Goal: Task Accomplishment & Management: Complete application form

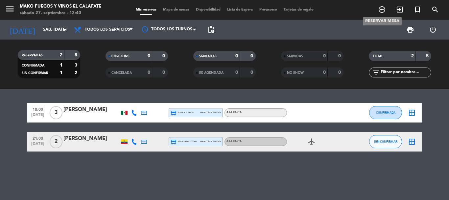
click at [386, 7] on span "add_circle_outline" at bounding box center [382, 9] width 18 height 11
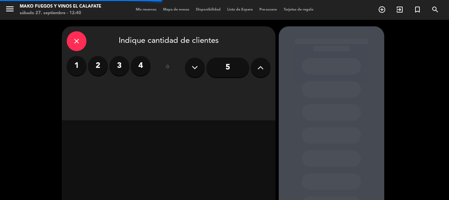
click at [104, 65] on label "2" at bounding box center [98, 66] width 20 height 20
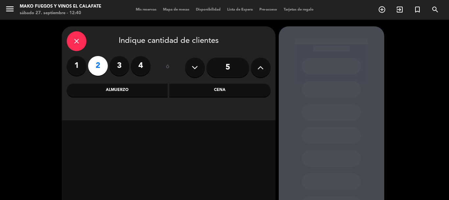
click at [193, 93] on div "Cena" at bounding box center [219, 90] width 101 height 13
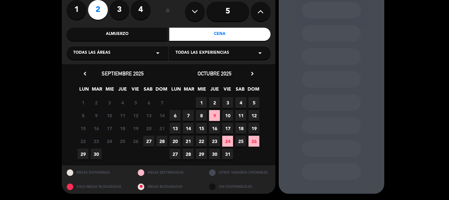
click at [150, 140] on span "27" at bounding box center [148, 140] width 11 height 11
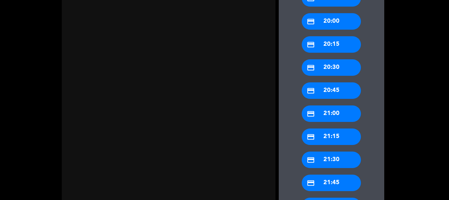
scroll to position [516, 0]
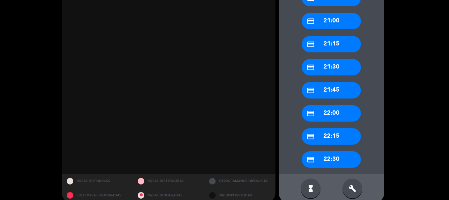
click at [335, 115] on div "credit_card 22:00" at bounding box center [331, 113] width 59 height 16
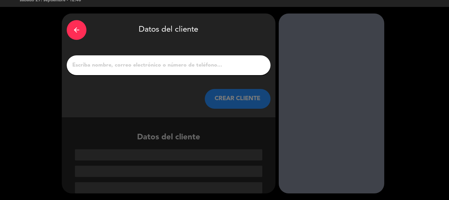
scroll to position [13, 0]
click at [196, 58] on div at bounding box center [169, 65] width 204 height 20
click at [197, 64] on input "1" at bounding box center [169, 64] width 194 height 9
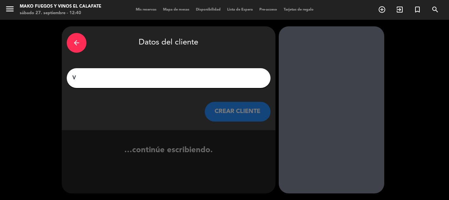
scroll to position [0, 0]
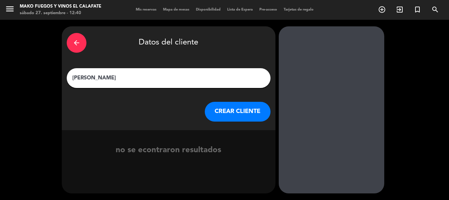
type input "[PERSON_NAME]"
click at [234, 123] on div "arrow_back Datos del cliente [PERSON_NAME] [PERSON_NAME] CLIENTE" at bounding box center [169, 78] width 214 height 104
click at [230, 112] on button "CREAR CLIENTE" at bounding box center [238, 112] width 66 height 20
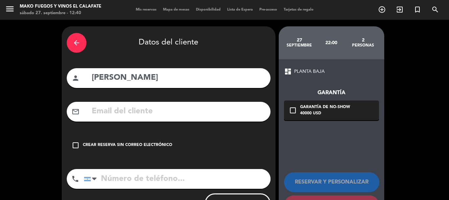
click at [152, 138] on div "check_box_outline_blank Crear reserva sin correo electrónico" at bounding box center [169, 145] width 204 height 20
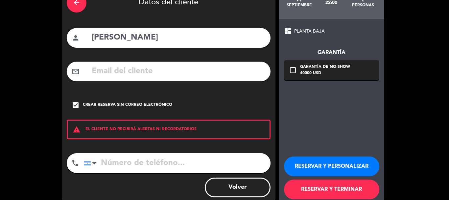
scroll to position [54, 0]
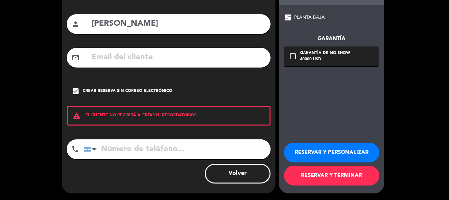
click at [326, 156] on button "RESERVAR Y PERSONALIZAR" at bounding box center [331, 152] width 95 height 20
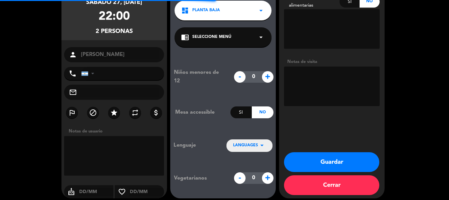
scroll to position [63, 0]
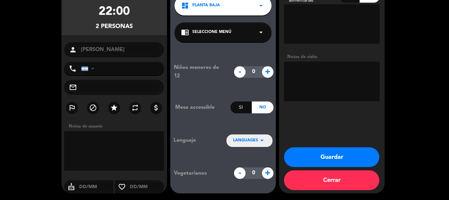
click at [129, 150] on textarea at bounding box center [114, 150] width 100 height 39
drag, startPoint x: 94, startPoint y: 144, endPoint x: 78, endPoint y: 137, distance: 17.9
click at [94, 143] on textarea at bounding box center [114, 150] width 100 height 39
click at [313, 83] on textarea at bounding box center [332, 80] width 96 height 39
type textarea "COMEN MENU DE GUIA"
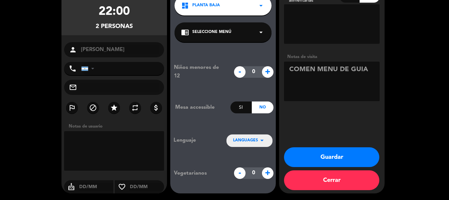
click at [314, 153] on button "Guardar" at bounding box center [331, 157] width 95 height 20
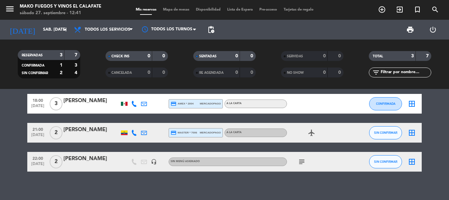
scroll to position [13, 0]
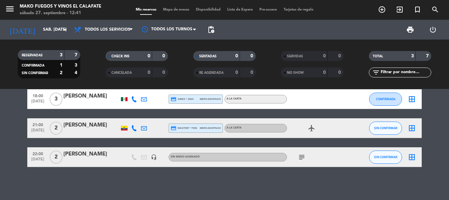
click at [297, 156] on span "subject" at bounding box center [302, 157] width 10 height 8
click at [299, 156] on icon "subject" at bounding box center [302, 157] width 8 height 8
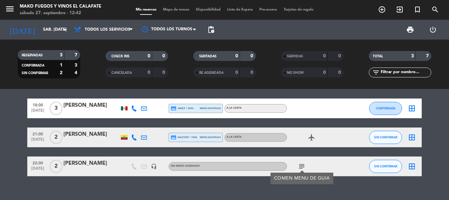
scroll to position [0, 0]
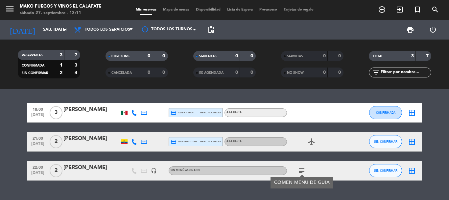
click at [152, 189] on div "18:00 [DATE] 3 [PERSON_NAME] credit_card amex * 2004 mercadopago A LA CARTA CON…" at bounding box center [224, 144] width 449 height 111
click at [302, 171] on icon "subject" at bounding box center [302, 170] width 8 height 8
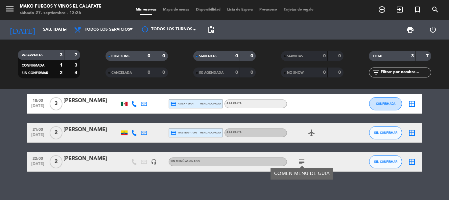
scroll to position [13, 0]
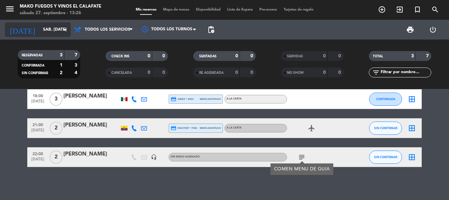
drag, startPoint x: 36, startPoint y: 22, endPoint x: 36, endPoint y: 26, distance: 3.7
click at [36, 23] on div "[DATE] sáb. [DATE] arrow_drop_down" at bounding box center [38, 30] width 66 height 20
click at [40, 27] on input "sáb. [DATE]" at bounding box center [68, 29] width 56 height 11
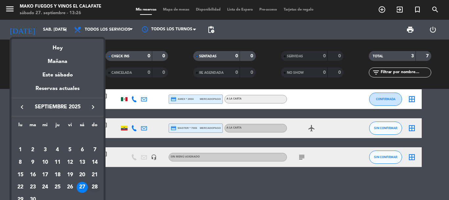
click at [96, 185] on div "28" at bounding box center [94, 186] width 11 height 11
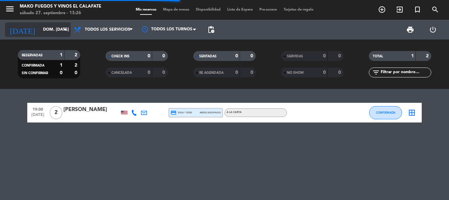
scroll to position [0, 0]
click at [40, 25] on input "dom. [DATE]" at bounding box center [68, 29] width 56 height 11
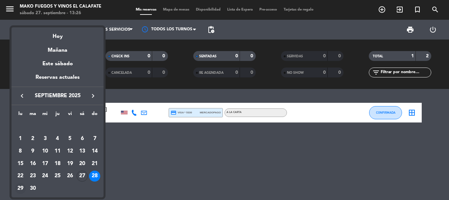
click at [19, 187] on div "29" at bounding box center [20, 187] width 11 height 11
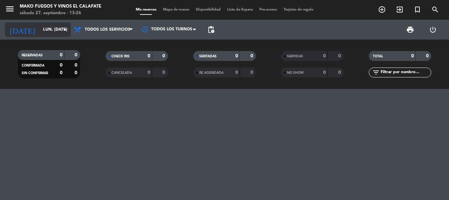
click at [44, 25] on input "lun. [DATE]" at bounding box center [68, 29] width 56 height 11
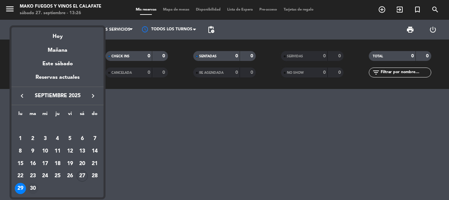
click at [28, 184] on td "30" at bounding box center [33, 188] width 12 height 12
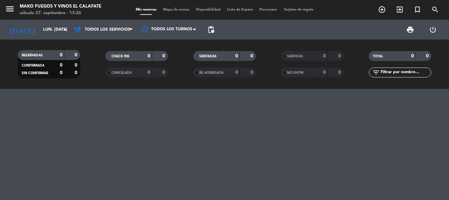
type input "[DATE] sep."
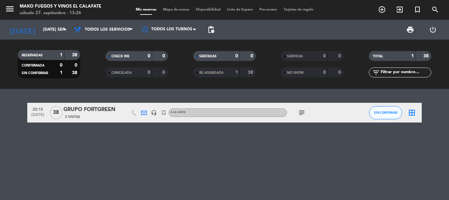
click at [301, 113] on icon "subject" at bounding box center [302, 112] width 8 height 8
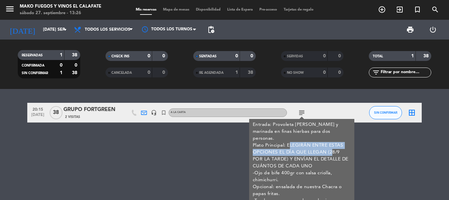
drag, startPoint x: 288, startPoint y: 135, endPoint x: 330, endPoint y: 143, distance: 42.5
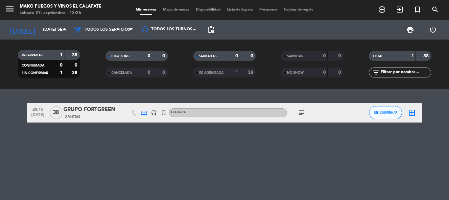
click at [300, 112] on icon "subject" at bounding box center [302, 112] width 8 height 8
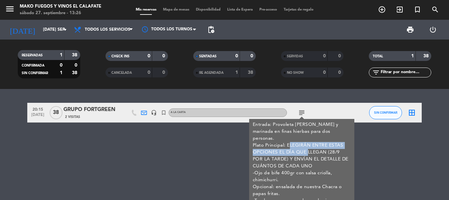
drag, startPoint x: 288, startPoint y: 136, endPoint x: 305, endPoint y: 148, distance: 20.9
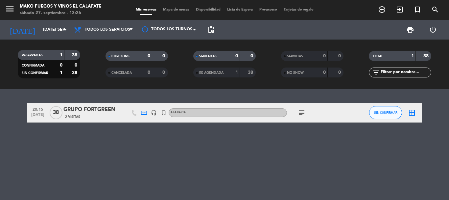
click at [301, 111] on icon "subject" at bounding box center [302, 112] width 8 height 8
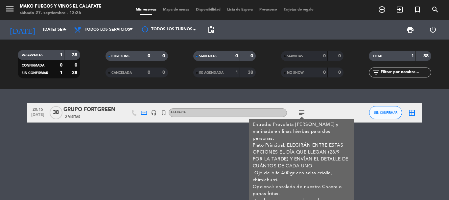
click at [164, 8] on div "menu Mako Fuegos y Vinos El Calafate sábado 27. septiembre - 13:26 Mis reservas…" at bounding box center [224, 10] width 449 height 20
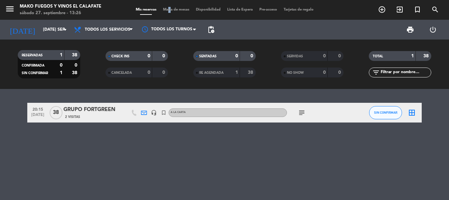
click at [165, 7] on div "Mis reservas Mapa de mesas Disponibilidad Lista de Espera Pre-acceso Tarjetas d…" at bounding box center [224, 10] width 184 height 6
click at [168, 6] on div "menu Mako Fuegos y Vinos El Calafate sábado 27. septiembre - 13:26 Mis reservas…" at bounding box center [224, 10] width 449 height 20
click at [168, 9] on span "Mapa de mesas" at bounding box center [176, 10] width 33 height 4
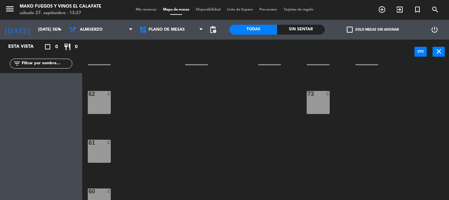
scroll to position [288, 0]
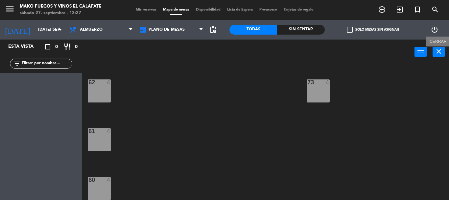
click at [438, 53] on icon "close" at bounding box center [439, 51] width 8 height 8
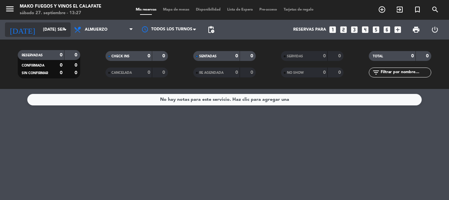
click at [56, 33] on input "[DATE] sep." at bounding box center [68, 29] width 56 height 11
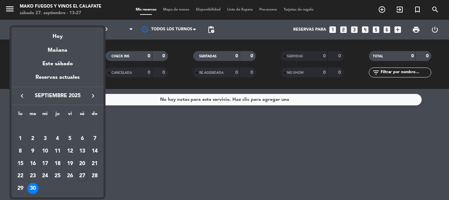
click at [81, 176] on div "27" at bounding box center [82, 175] width 11 height 11
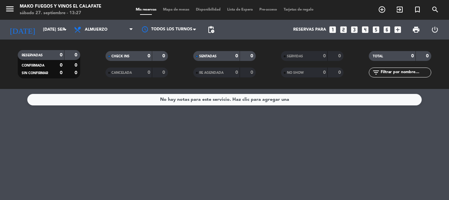
type input "sáb. [DATE]"
click at [124, 33] on span "Almuerzo" at bounding box center [104, 29] width 66 height 14
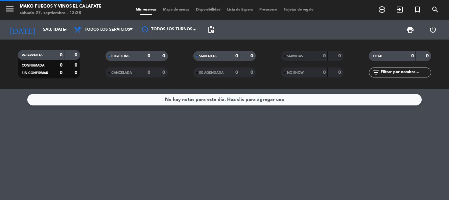
click at [121, 43] on div "menu Mako Fuegos y Vinos El Calafate sábado 27. septiembre - 13:28 Mis reservas…" at bounding box center [224, 44] width 449 height 89
